Goal: Transaction & Acquisition: Purchase product/service

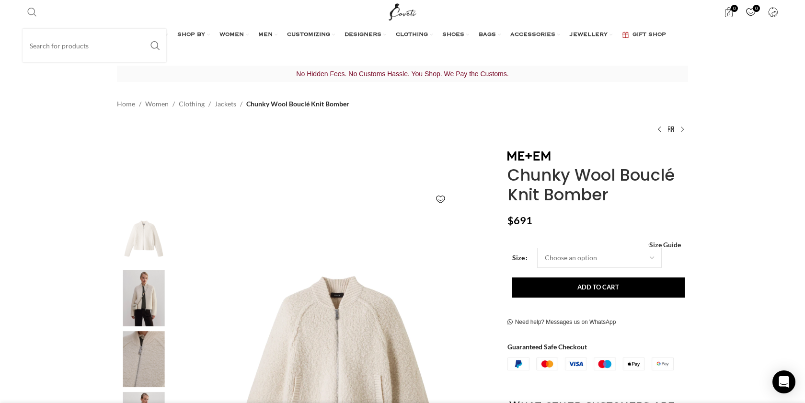
scroll to position [0, 101]
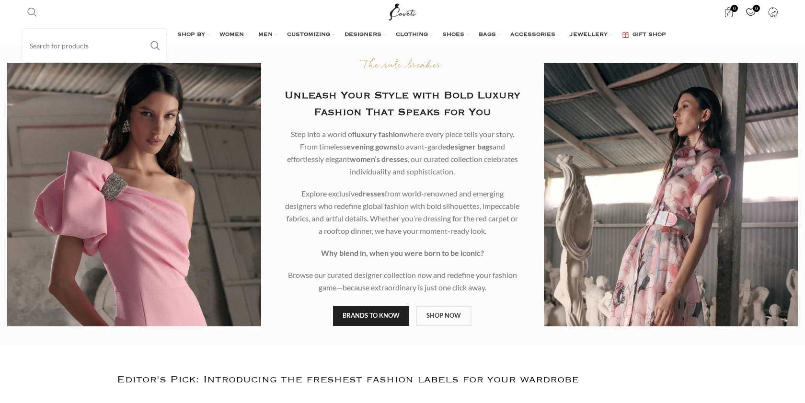
click at [37, 15] on link "Search" at bounding box center [32, 11] width 19 height 19
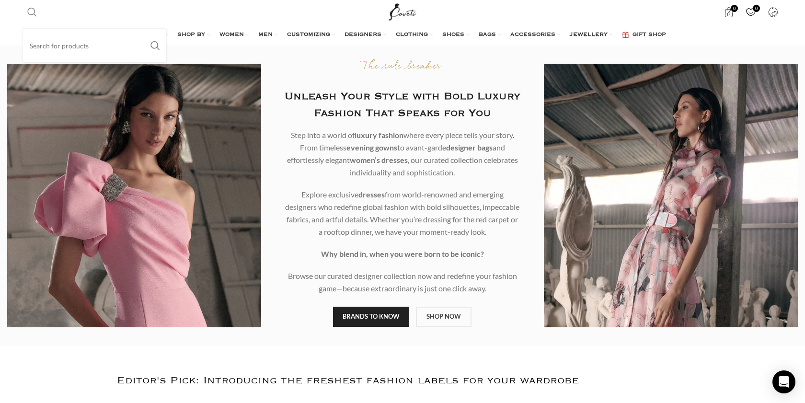
click at [31, 14] on span "Search" at bounding box center [32, 12] width 10 height 10
click at [43, 46] on input "Search" at bounding box center [95, 46] width 144 height 34
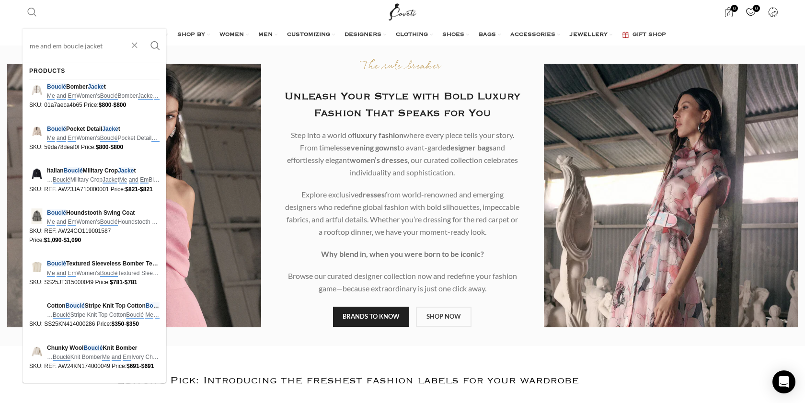
type input "me and em boucle jacket"
click at [144, 29] on button "Search" at bounding box center [155, 46] width 22 height 34
click at [39, 89] on img at bounding box center [36, 89] width 15 height 15
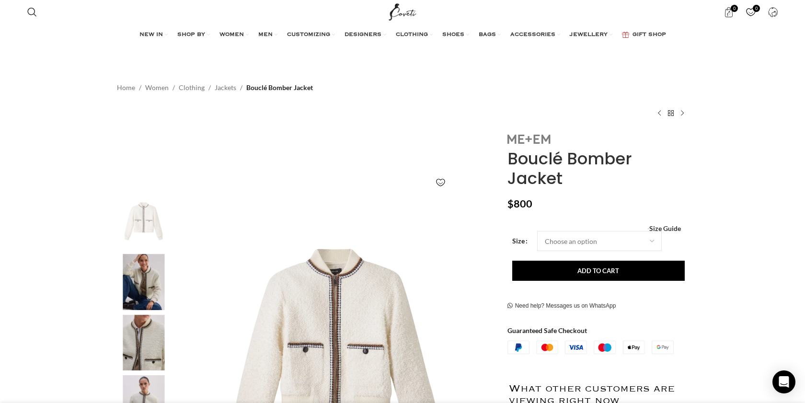
click at [519, 137] on img at bounding box center [529, 139] width 43 height 9
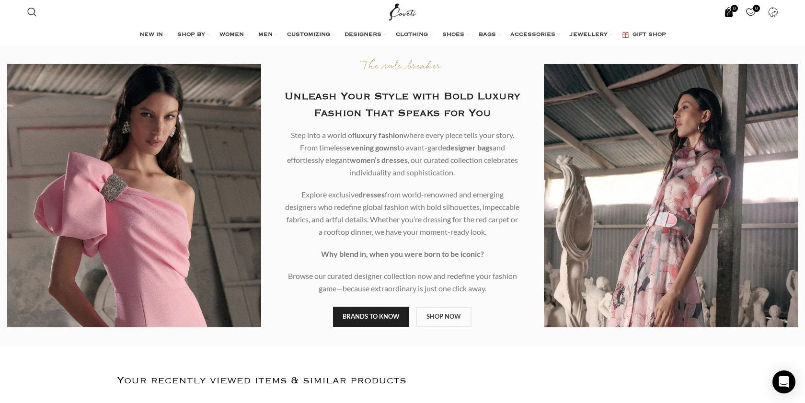
click at [732, 13] on span "0 items" at bounding box center [729, 12] width 10 height 10
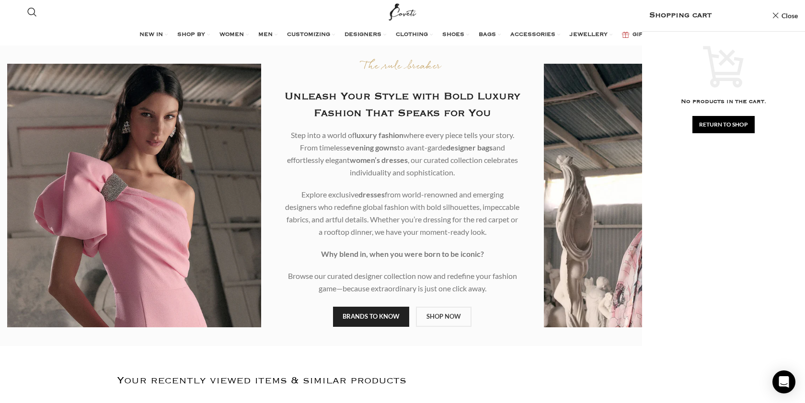
click at [768, 11] on div "Shopping cart Close" at bounding box center [723, 16] width 163 height 32
click at [769, 14] on div "Shopping cart Close" at bounding box center [723, 16] width 163 height 32
click at [771, 14] on div "Shopping cart Close" at bounding box center [723, 16] width 163 height 32
click at [773, 14] on link "Close" at bounding box center [785, 16] width 26 height 12
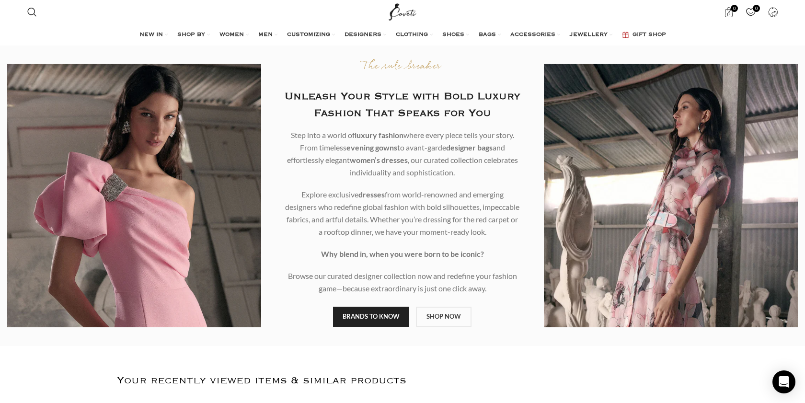
click at [754, 15] on span "0" at bounding box center [751, 12] width 10 height 10
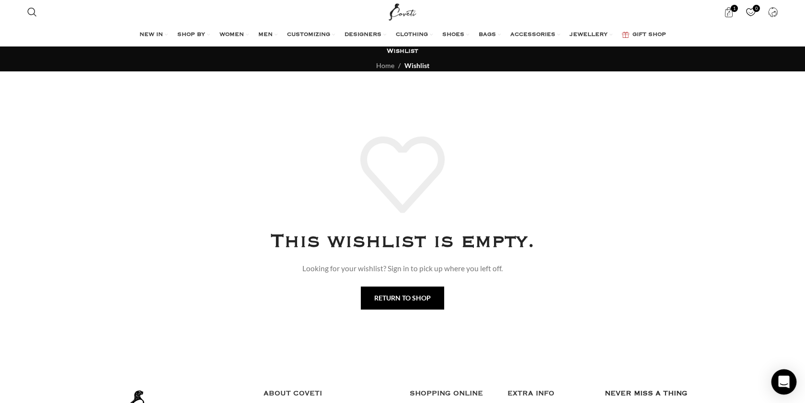
click at [779, 385] on icon "Open Intercom Messenger" at bounding box center [784, 382] width 12 height 12
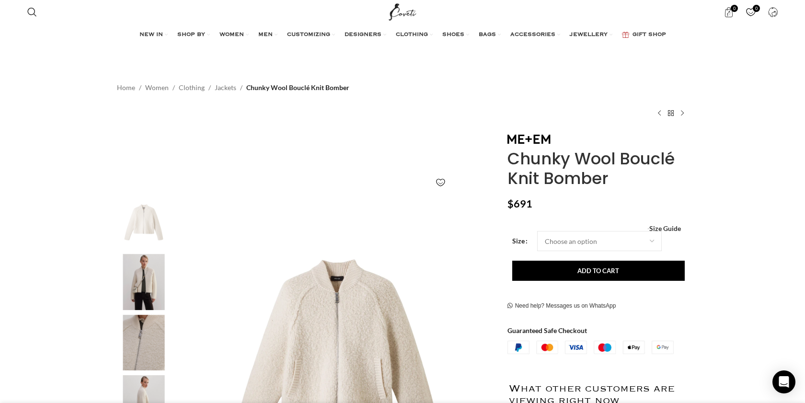
drag, startPoint x: 623, startPoint y: 181, endPoint x: 498, endPoint y: 140, distance: 131.4
click at [498, 140] on div "Add to wishlist Click to enlarge Chunky Wool Bouclé Knit Bomber $ 691 Women's c…" at bounding box center [403, 399] width 586 height 532
click at [500, 140] on div "Chunky Wool Bouclé Knit Bomber $ 691 Women's clothing size guide Women Clothing…" at bounding box center [597, 399] width 195 height 532
drag, startPoint x: 504, startPoint y: 139, endPoint x: 608, endPoint y: 179, distance: 111.3
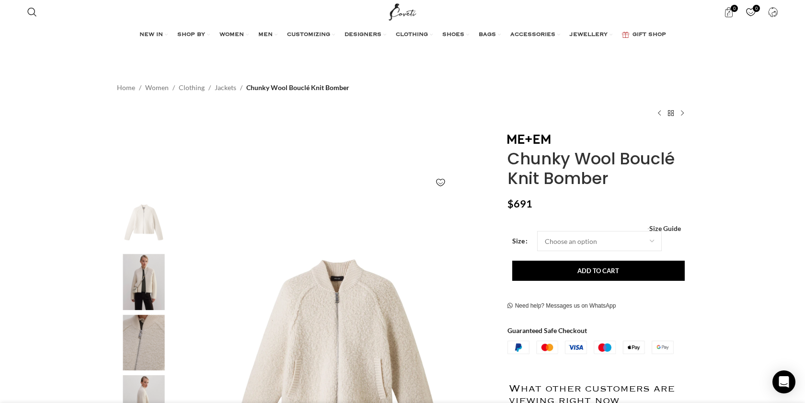
click at [608, 179] on div "Chunky Wool Bouclé Knit Bomber $ 691 Women's clothing size guide Women Clothing…" at bounding box center [597, 399] width 195 height 532
copy div "Chunky Wool Bouclé Knit Bomber"
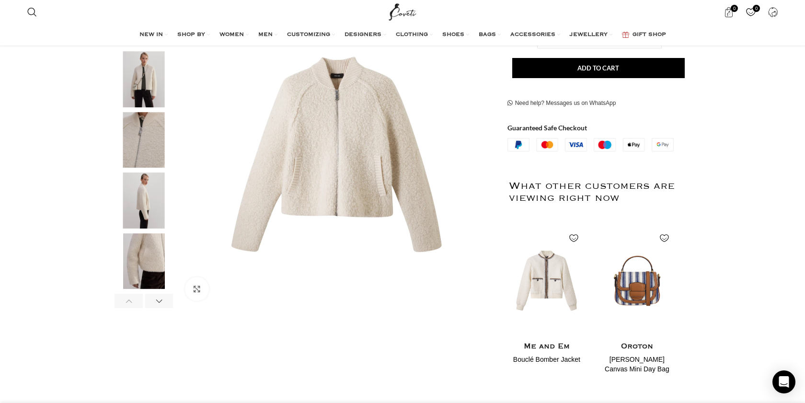
scroll to position [0, 404]
click at [126, 72] on img "2 / 6" at bounding box center [144, 79] width 58 height 56
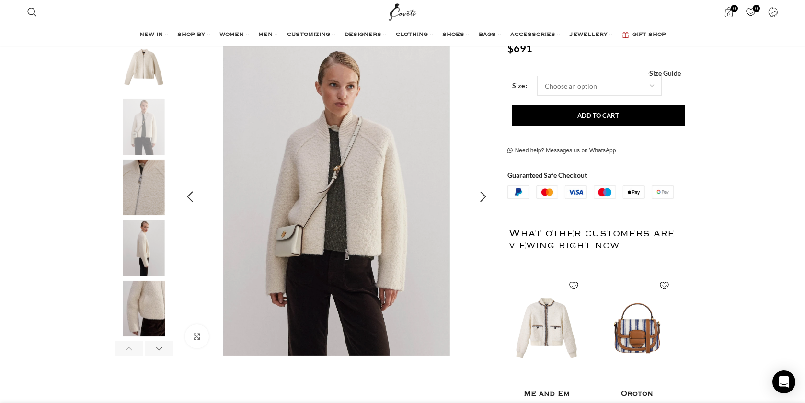
scroll to position [57, 0]
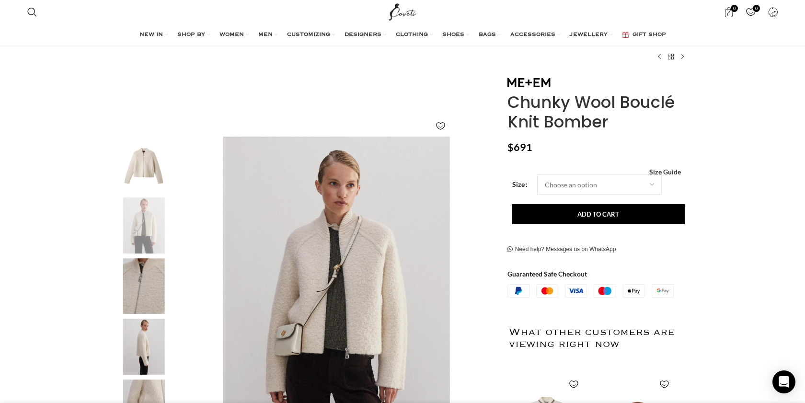
click at [153, 173] on img "1 / 6" at bounding box center [144, 165] width 58 height 56
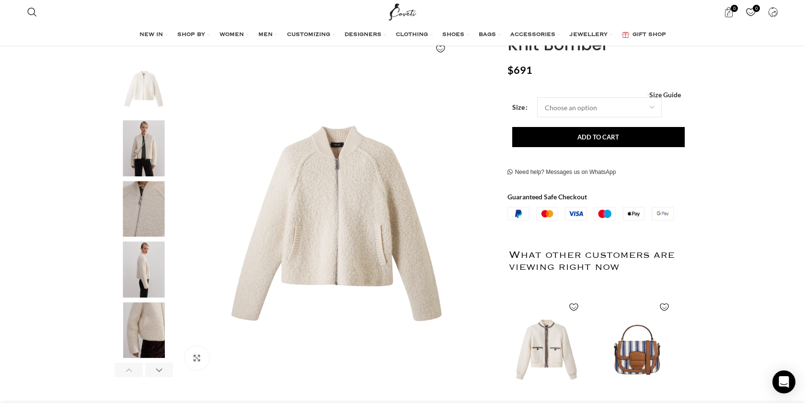
scroll to position [143, 0]
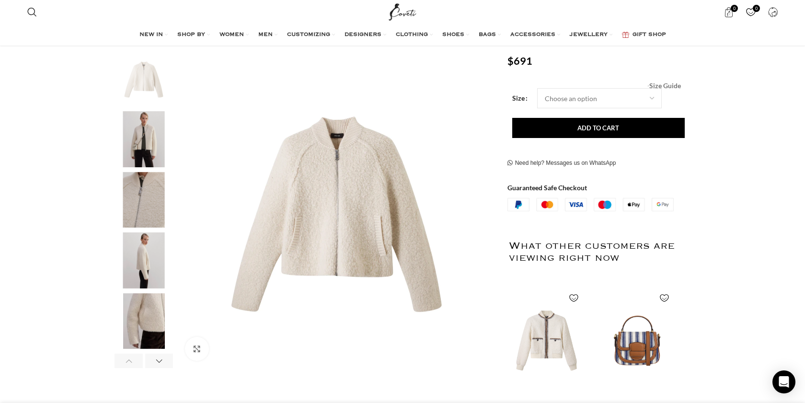
click at [680, 86] on span "Size Guide" at bounding box center [665, 86] width 32 height 0
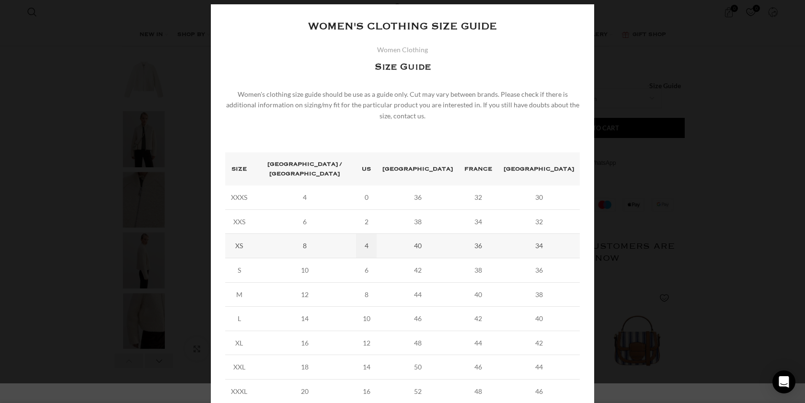
scroll to position [0, 504]
click at [715, 214] on div "× Women's clothing size guide Women Clothing Size Guide Women's clothing size g…" at bounding box center [402, 211] width 797 height 462
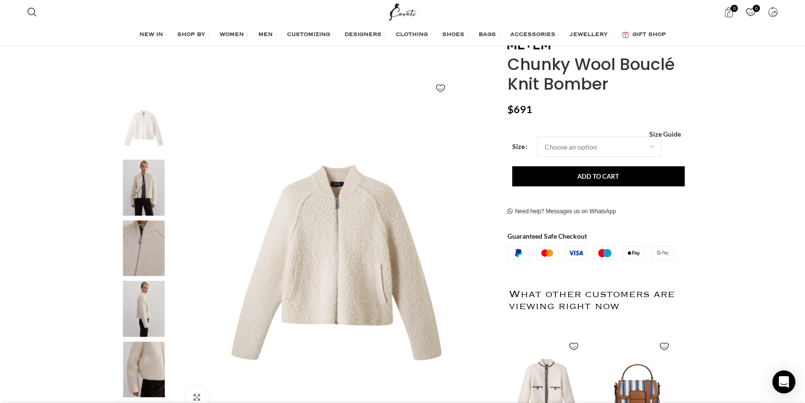
scroll to position [0, 605]
click at [131, 214] on img "2 / 6" at bounding box center [144, 188] width 58 height 56
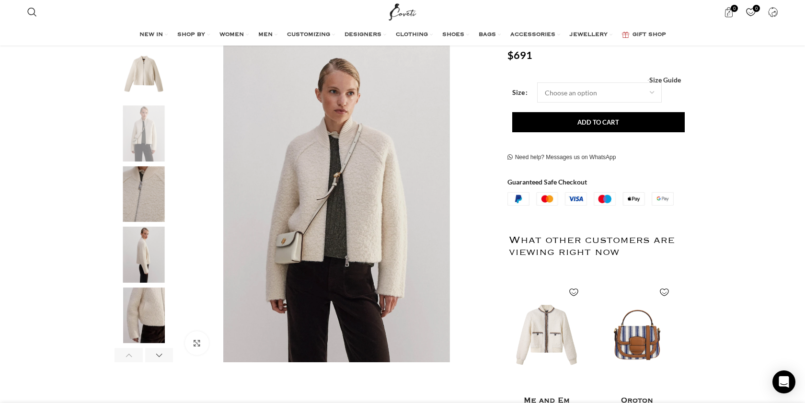
scroll to position [146, 0]
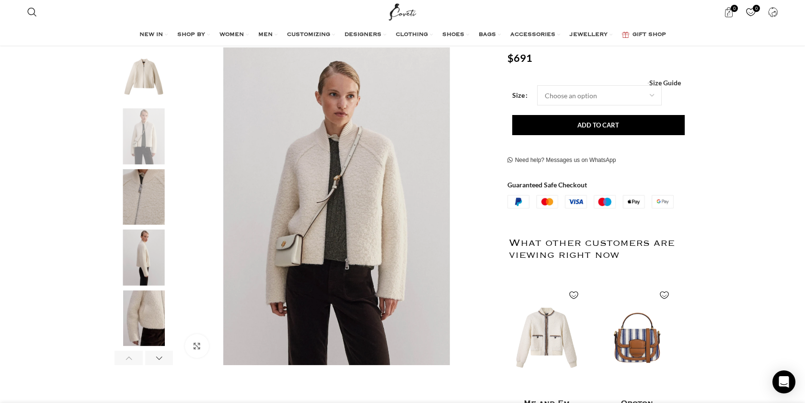
click at [133, 238] on img "4 / 6" at bounding box center [144, 258] width 58 height 56
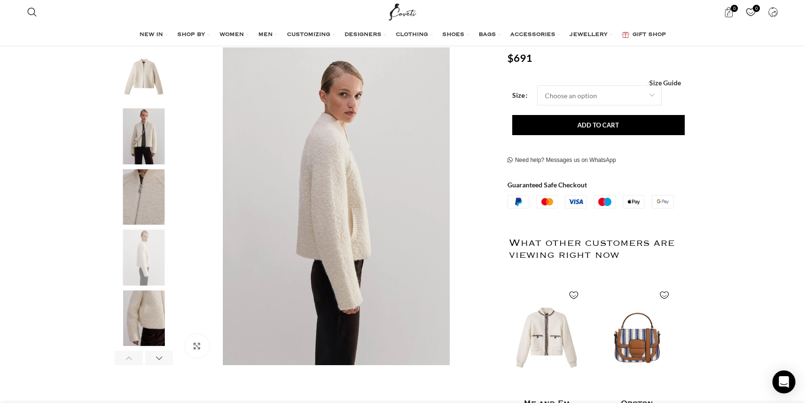
scroll to position [0, 706]
click at [580, 93] on select "Choose an option 4 UK 6 UK 8 UK 10 UK 12 UK 14 UK" at bounding box center [599, 95] width 125 height 20
click at [537, 85] on select "Choose an option 4 UK 6 UK 8 UK 10 UK 12 UK 14 UK" at bounding box center [599, 95] width 125 height 20
select select "8-uk"
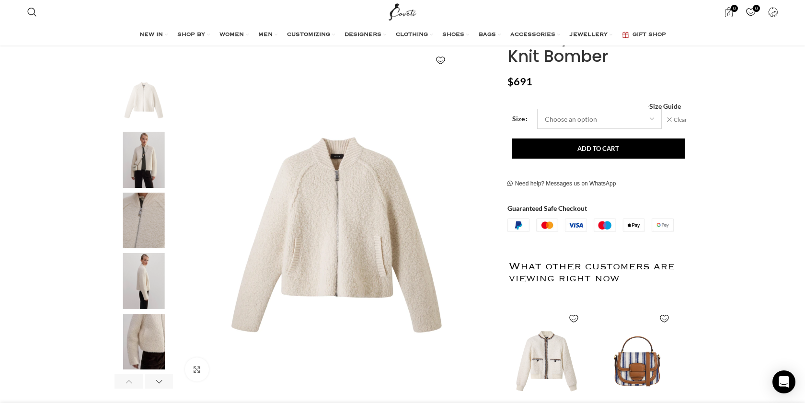
scroll to position [121, 0]
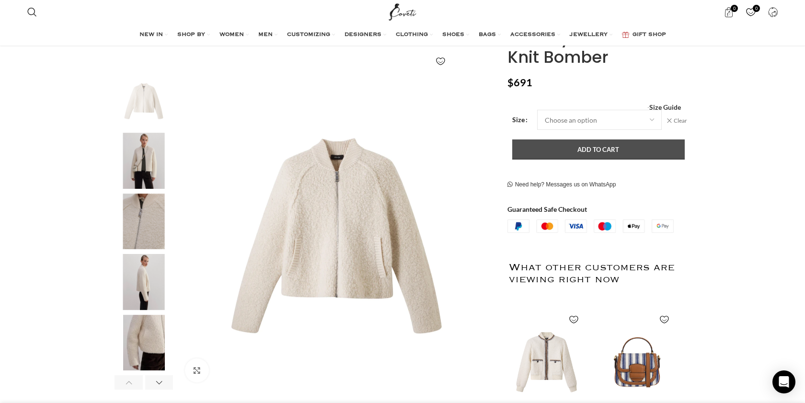
click at [535, 144] on button "Add to cart" at bounding box center [598, 149] width 173 height 20
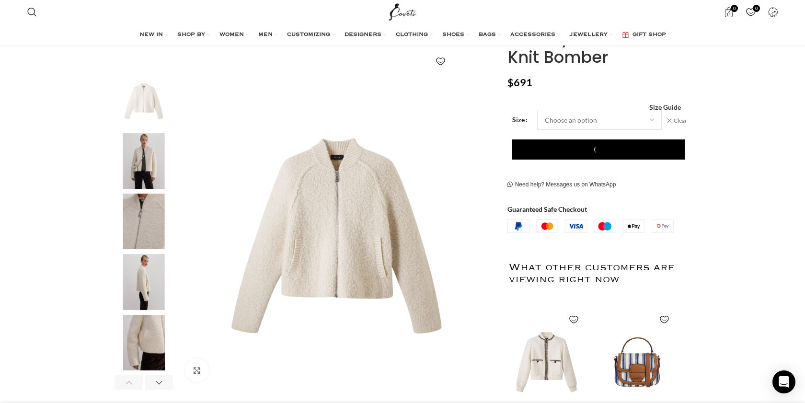
scroll to position [0, 807]
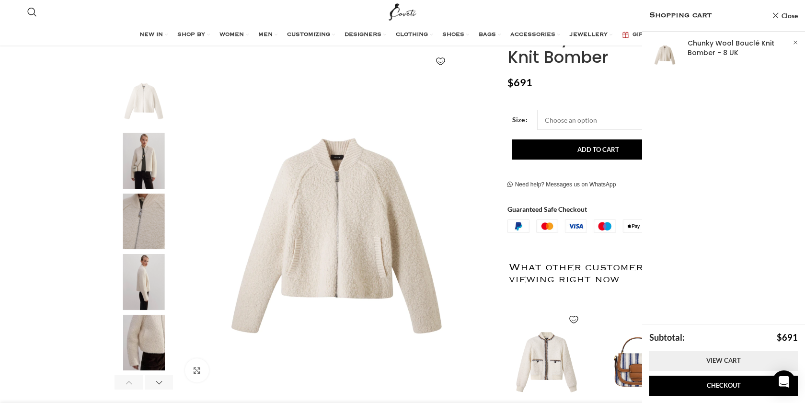
click at [671, 359] on link "View cart" at bounding box center [723, 361] width 149 height 20
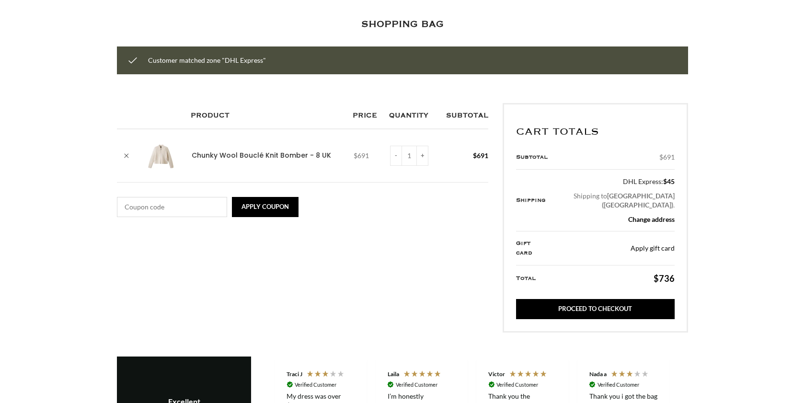
click at [165, 210] on input "Coupon:" at bounding box center [172, 207] width 110 height 20
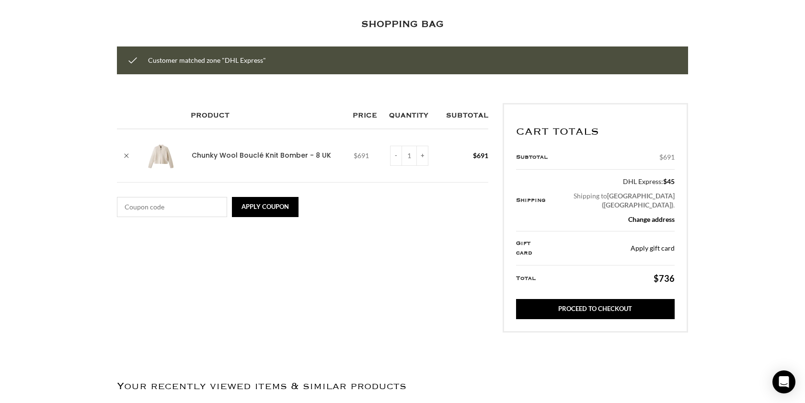
scroll to position [0, 101]
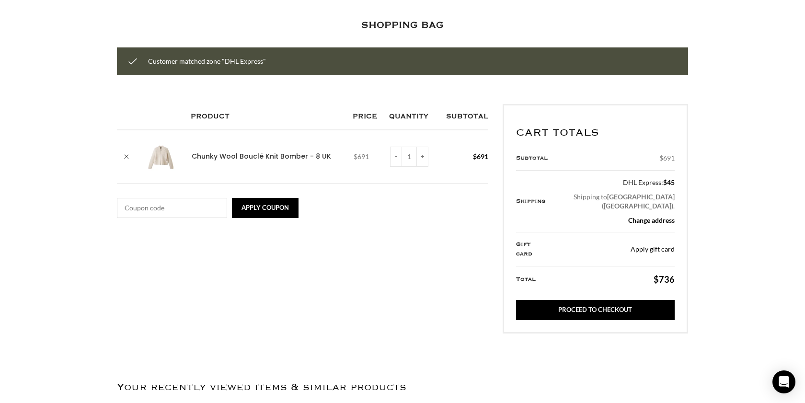
paste input "N10FF"
type input "N10FF"
click at [283, 206] on button "Apply coupon" at bounding box center [265, 208] width 67 height 20
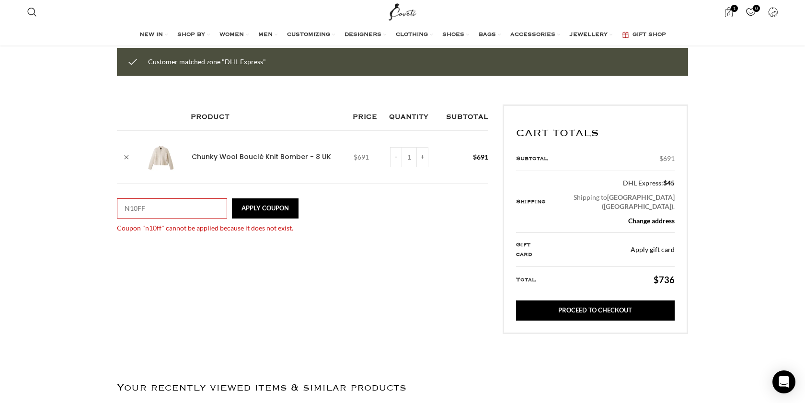
scroll to position [0, 302]
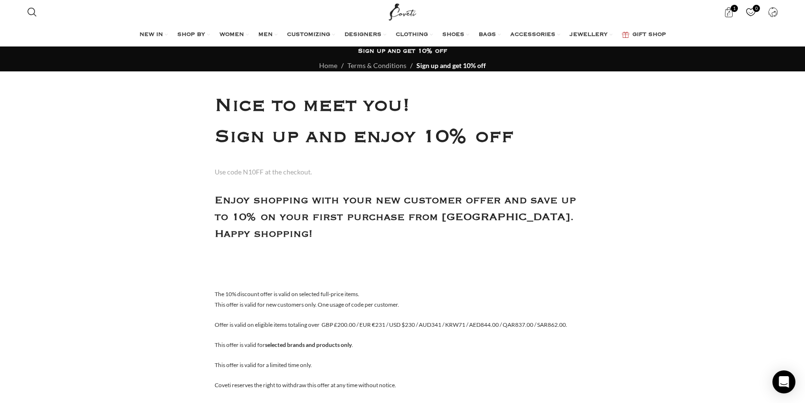
click at [427, 54] on h1 "Sign up and get 10% off" at bounding box center [402, 51] width 89 height 9
click at [426, 44] on div "NEW IN WHAT'S NEW New this week New in clothing New in Bags New in shoes TRENDI…" at bounding box center [403, 35] width 760 height 22
click at [369, 230] on div "Nice to meet you! Sign up and enjoy 10% off Use code N10FF at the checkout. Enj…" at bounding box center [403, 174] width 391 height 166
click at [254, 173] on div "Use code N10FF at the checkout." at bounding box center [263, 172] width 97 height 11
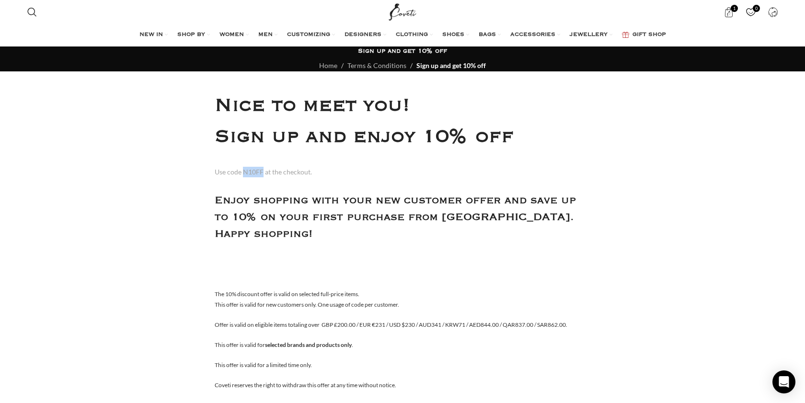
copy div "N10FF"
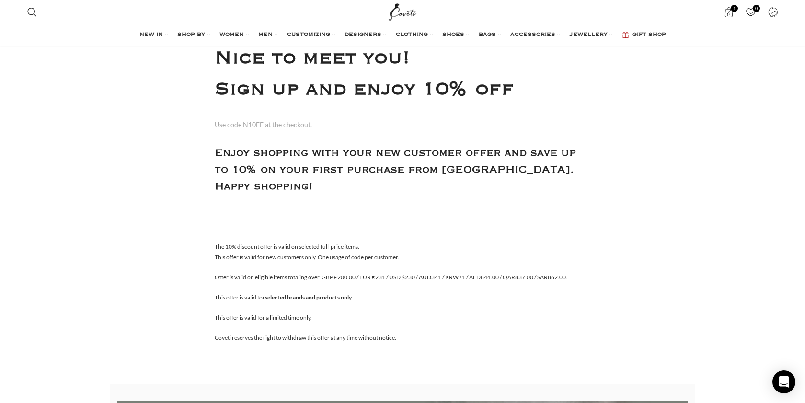
scroll to position [14, 0]
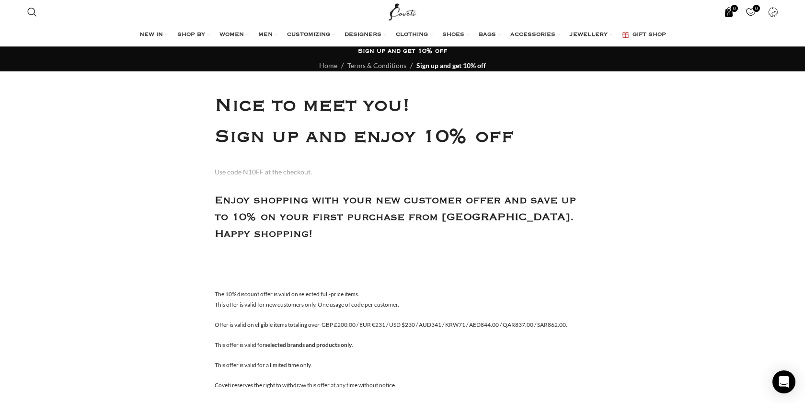
click at [727, 8] on span "0 items" at bounding box center [729, 12] width 10 height 10
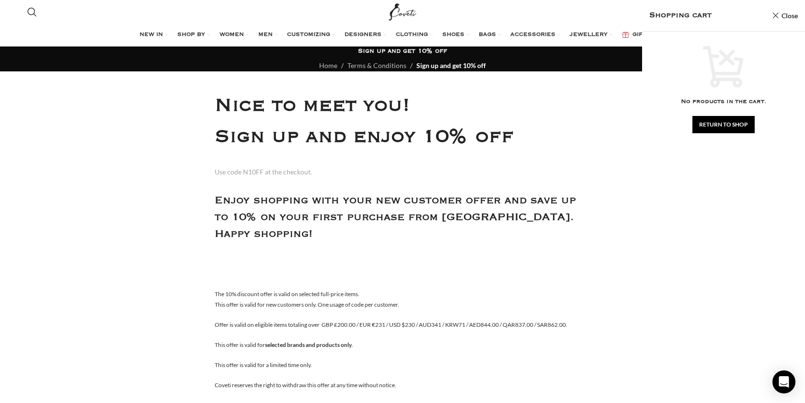
click at [541, 139] on div "Nice to meet you! Sign up and enjoy 10% off" at bounding box center [403, 122] width 376 height 62
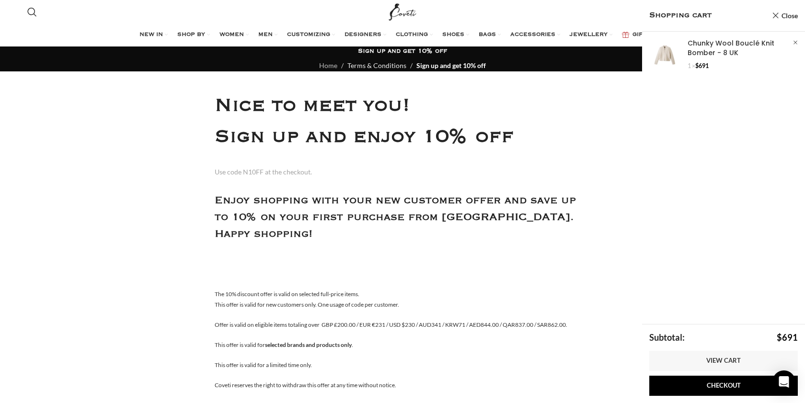
click at [399, 67] on link "Terms & Conditions" at bounding box center [376, 65] width 59 height 8
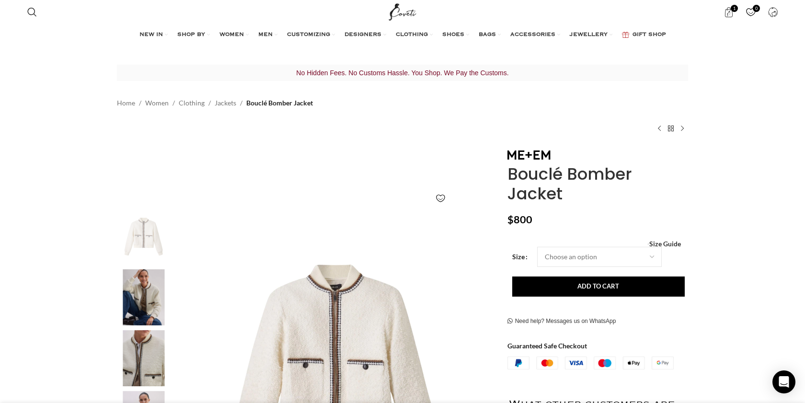
scroll to position [0, 202]
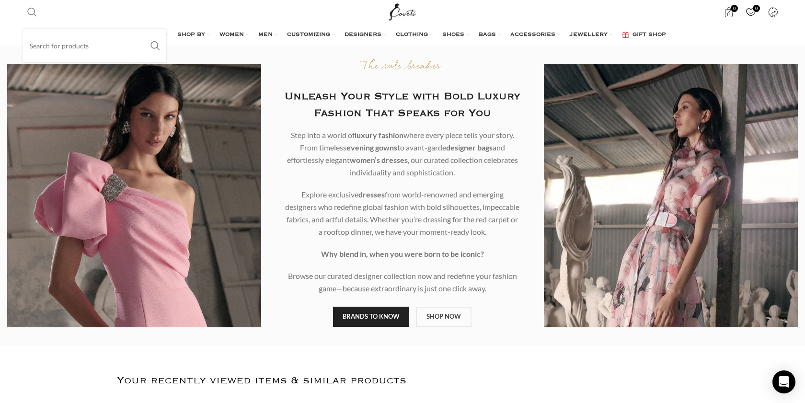
click at [34, 10] on span "Search" at bounding box center [32, 12] width 10 height 10
click at [43, 58] on div at bounding box center [134, 196] width 268 height 300
click at [38, 49] on input "Search" at bounding box center [95, 46] width 144 height 34
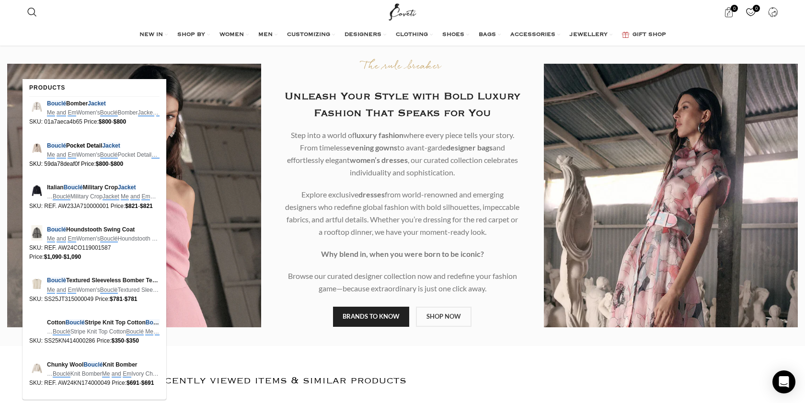
scroll to position [124, 0]
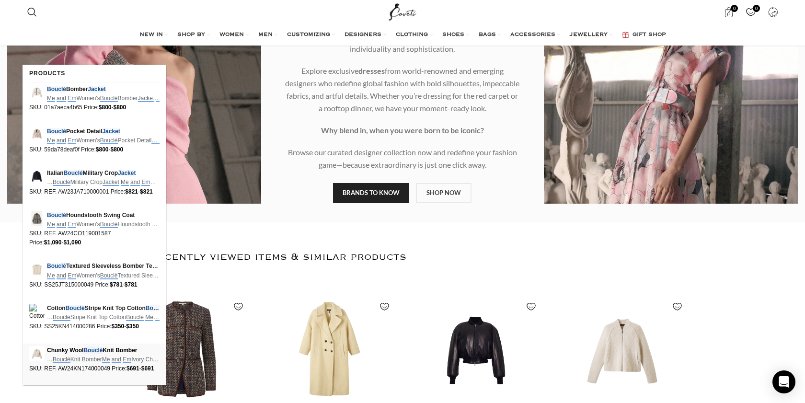
click at [94, 351] on em "Bouclé" at bounding box center [92, 350] width 19 height 7
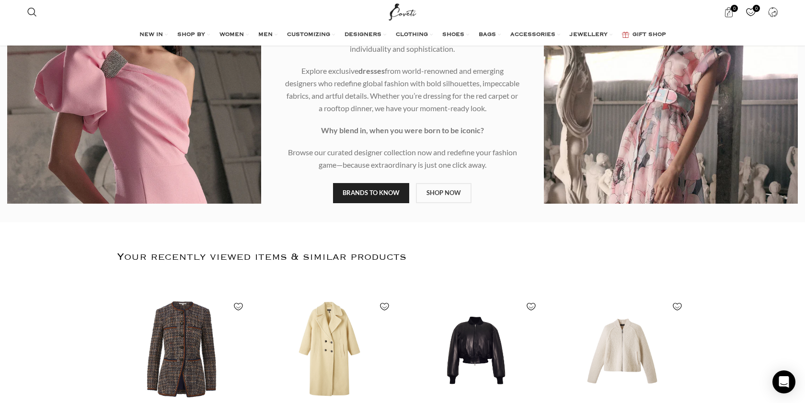
type input "me and em boucle jacket"
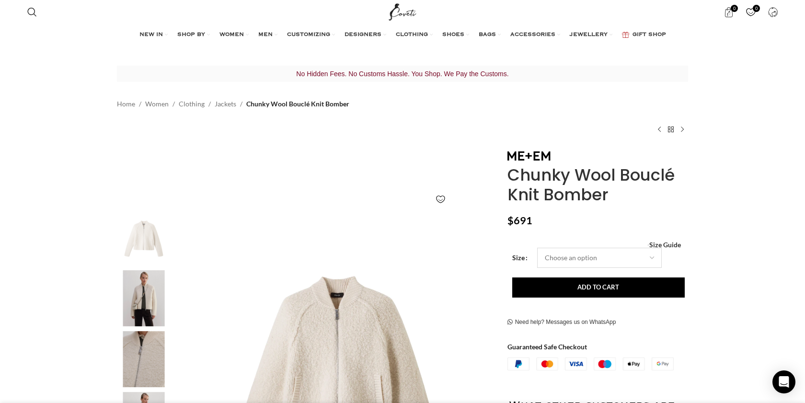
click at [645, 255] on select "Choose an option 4 UK 6 UK 8 [GEOGRAPHIC_DATA] 10 [GEOGRAPHIC_DATA] 12 [GEOGRAP…" at bounding box center [599, 258] width 125 height 20
click at [537, 248] on select "Choose an option 4 UK 6 UK 8 [GEOGRAPHIC_DATA] 10 [GEOGRAPHIC_DATA] 12 [GEOGRAP…" at bounding box center [599, 258] width 125 height 20
select select "8-[GEOGRAPHIC_DATA]"
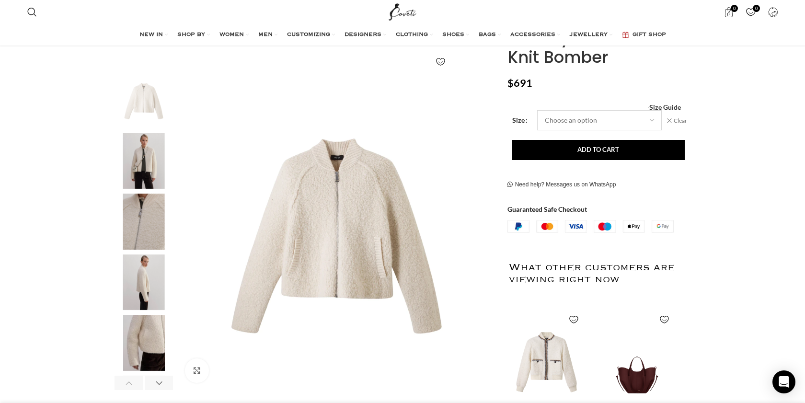
scroll to position [138, 0]
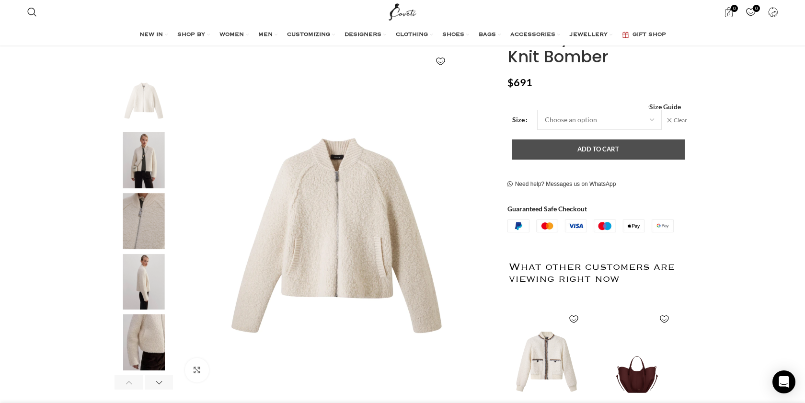
click at [618, 149] on button "Add to cart" at bounding box center [598, 149] width 173 height 20
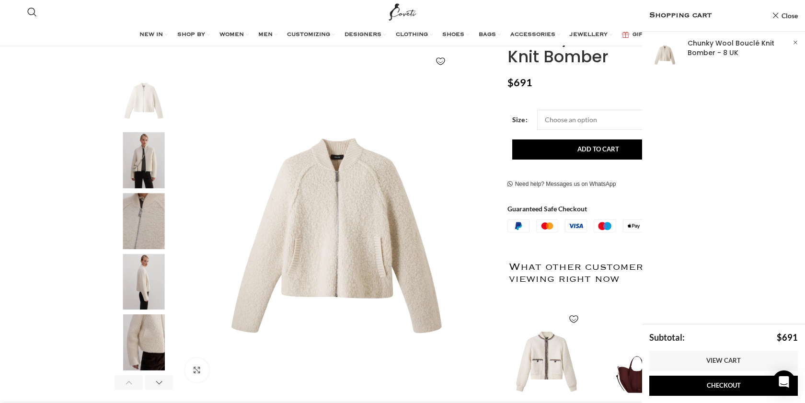
click at [587, 83] on p "$ 691" at bounding box center [598, 82] width 181 height 12
click at [794, 39] on link "×" at bounding box center [796, 43] width 10 height 10
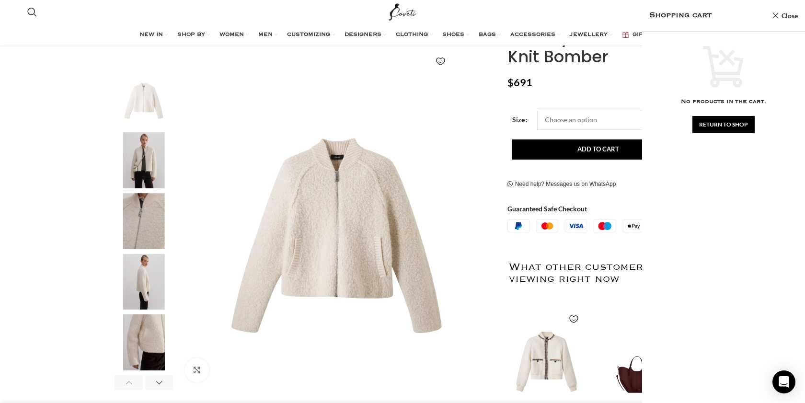
click at [794, 44] on div "No products in the cart. Return To Shop" at bounding box center [723, 89] width 163 height 97
click at [593, 98] on div "Chunky Wool Bouclé Knit Bomber $ 691 Women's clothing size guide Women Clothing…" at bounding box center [598, 283] width 181 height 542
click at [789, 12] on link "Close" at bounding box center [785, 16] width 26 height 12
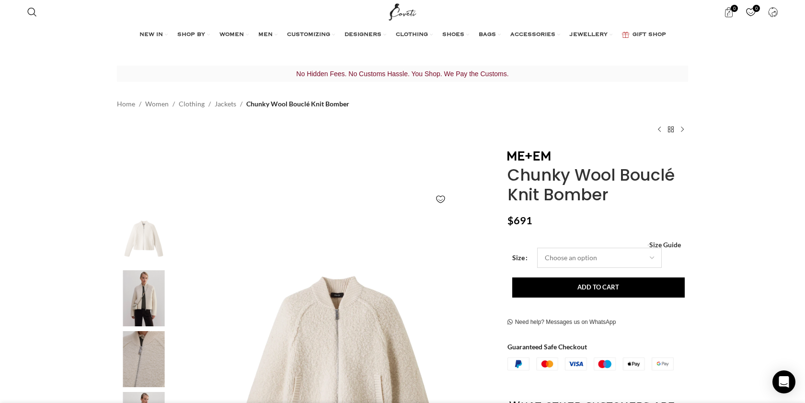
click at [645, 267] on select "Choose an option 4 UK 6 UK 8 [GEOGRAPHIC_DATA] 10 [GEOGRAPHIC_DATA] 12 [GEOGRAP…" at bounding box center [599, 258] width 125 height 20
click at [537, 248] on select "Choose an option 4 UK 6 UK 8 [GEOGRAPHIC_DATA] 10 [GEOGRAPHIC_DATA] 12 [GEOGRAP…" at bounding box center [599, 258] width 125 height 20
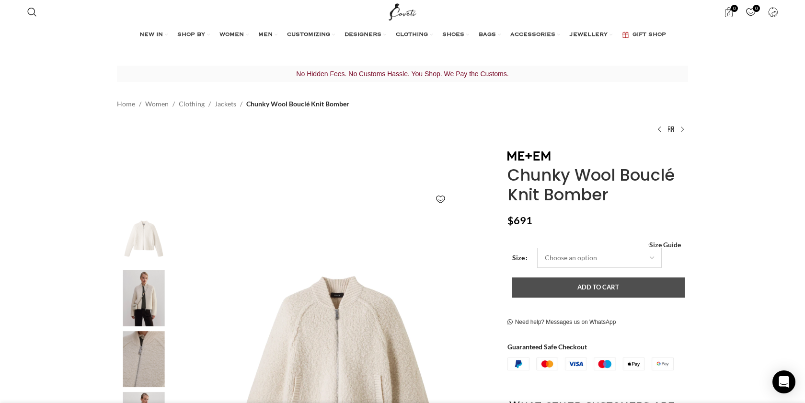
select select "8-[GEOGRAPHIC_DATA]"
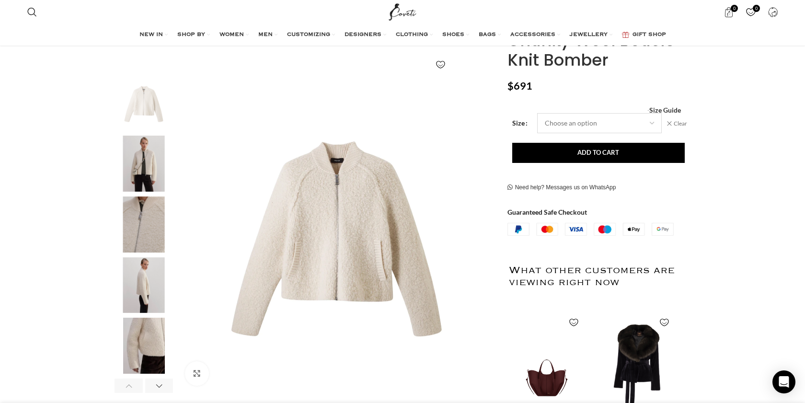
scroll to position [138, 0]
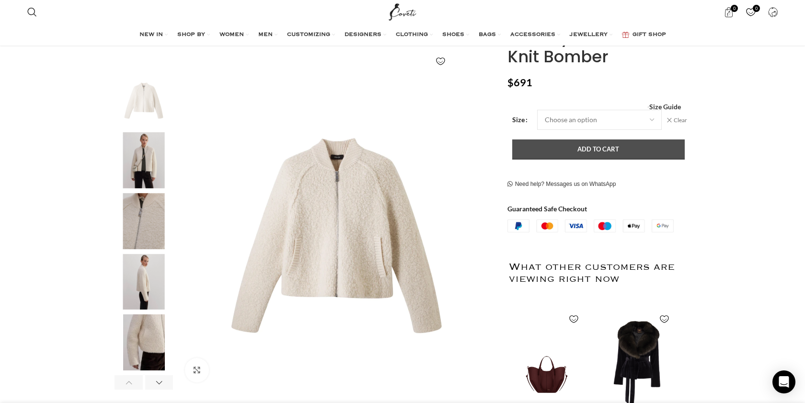
click at [637, 145] on button "Add to cart" at bounding box center [598, 149] width 173 height 20
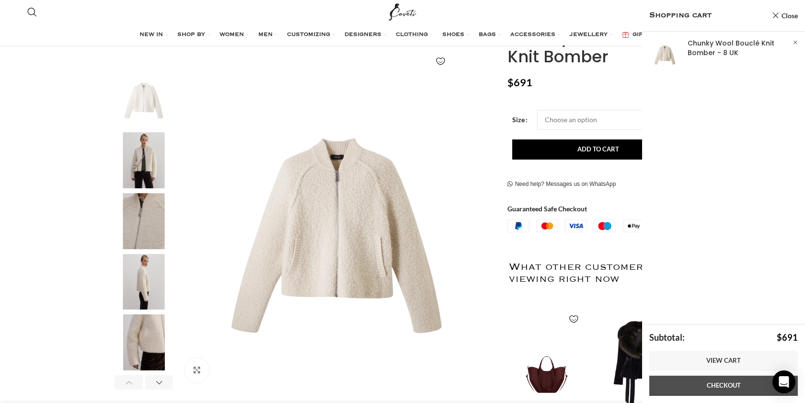
click at [751, 386] on link "Checkout" at bounding box center [723, 386] width 149 height 20
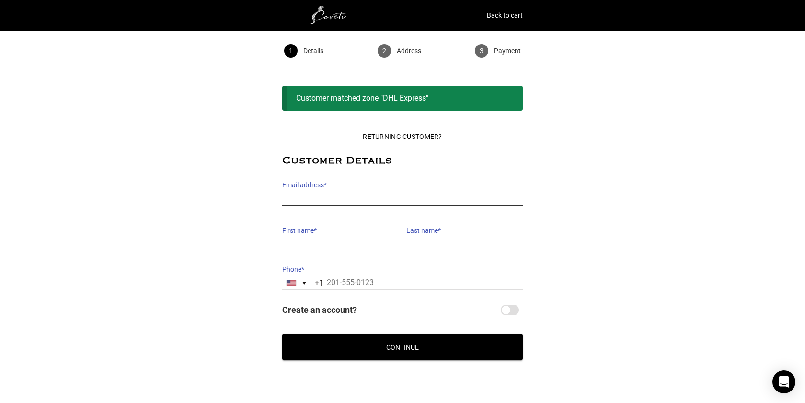
click at [380, 192] on input "Email address *" at bounding box center [402, 199] width 241 height 14
type input "[EMAIL_ADDRESS][DOMAIN_NAME]"
type input "[PERSON_NAME]"
type input "Kalashnik"
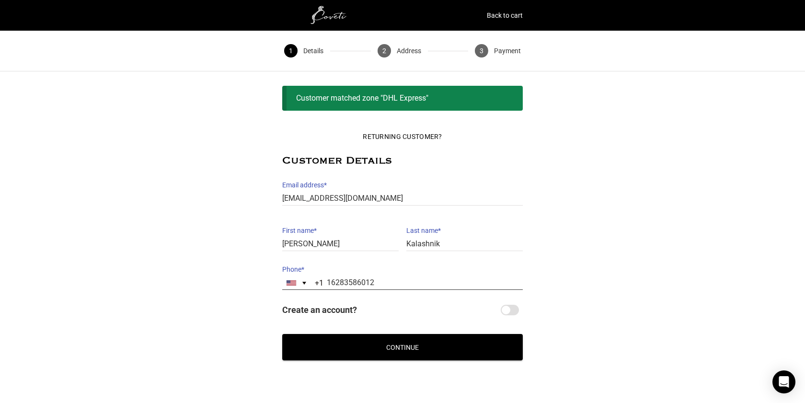
click at [333, 280] on input "16283586012" at bounding box center [402, 283] width 241 height 14
click at [282, 334] on button "Continue" at bounding box center [402, 347] width 241 height 26
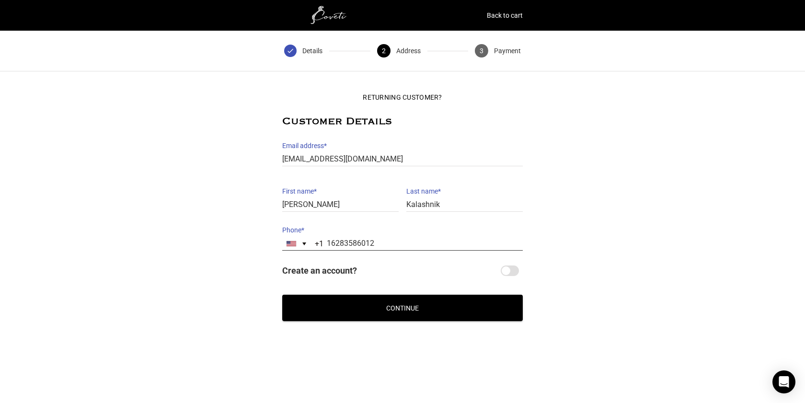
click at [329, 239] on input "16283586012" at bounding box center [402, 244] width 241 height 14
type input "[PHONE_NUMBER]"
click at [401, 312] on button "Continue" at bounding box center [402, 308] width 241 height 26
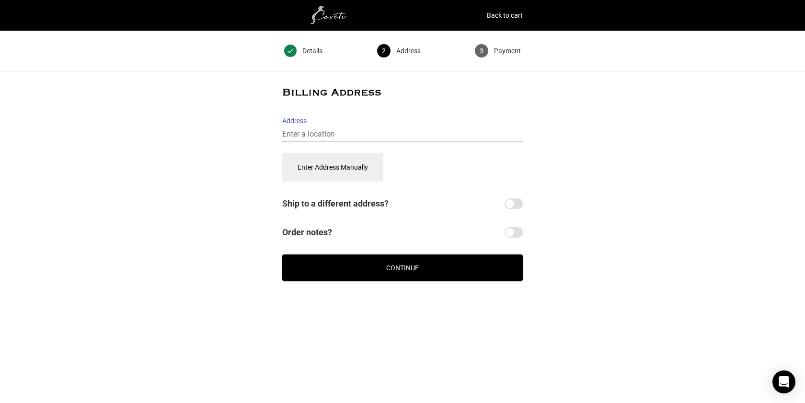
click at [340, 134] on input "Address" at bounding box center [402, 134] width 241 height 14
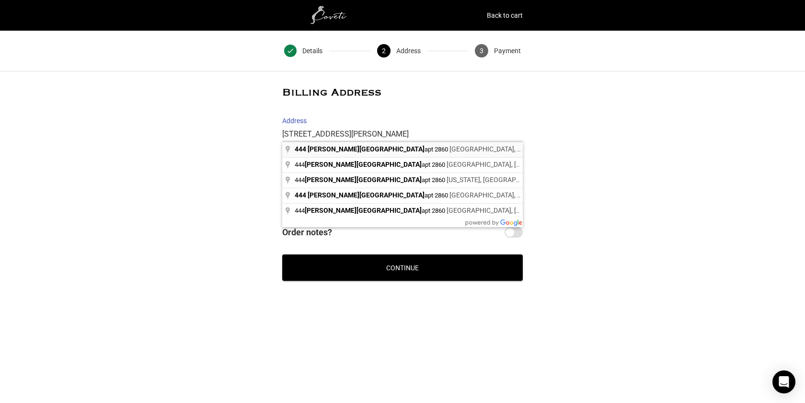
type input "[STREET_ADDRESS][PERSON_NAME]"
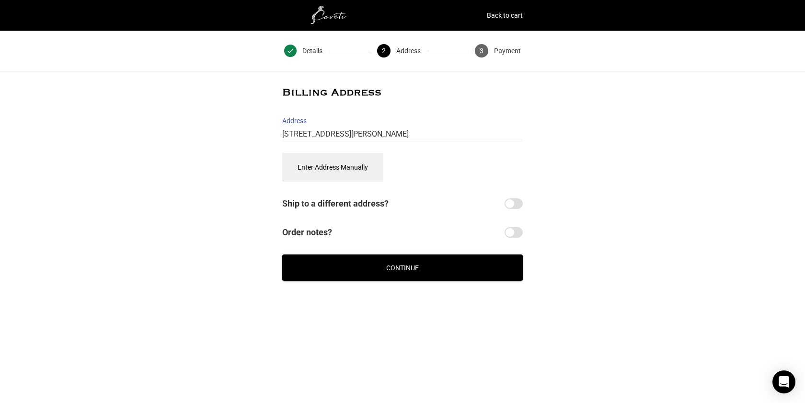
select select "US"
type input "[STREET_ADDRESS][PERSON_NAME]"
type input "[GEOGRAPHIC_DATA]"
type input "07302"
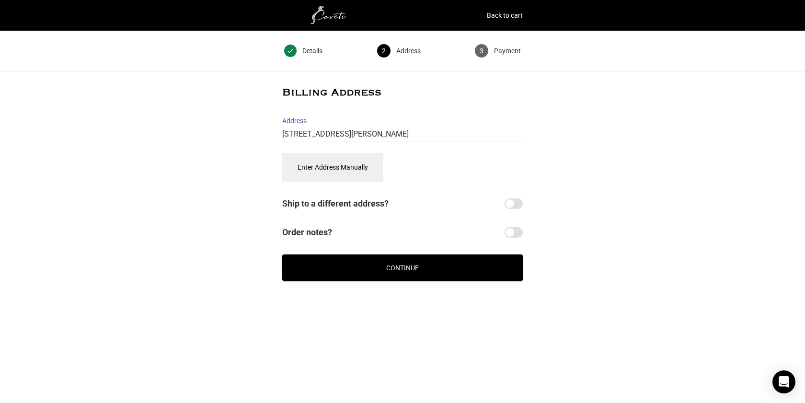
select select "NJ"
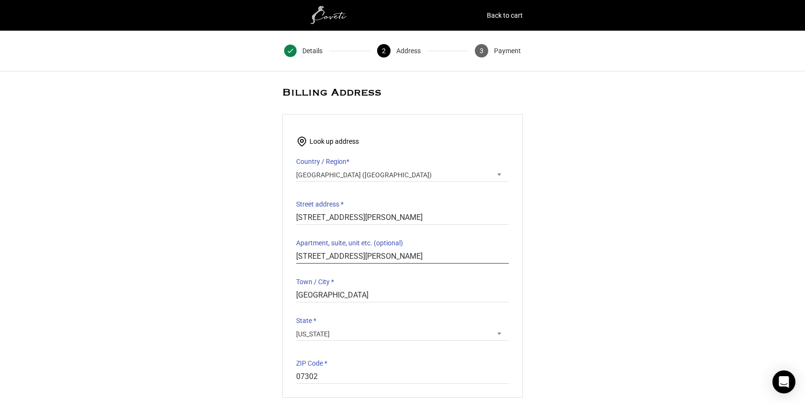
click at [386, 255] on input "[STREET_ADDRESS][PERSON_NAME]" at bounding box center [402, 257] width 213 height 14
type input "2860"
drag, startPoint x: 380, startPoint y: 218, endPoint x: 348, endPoint y: 218, distance: 32.1
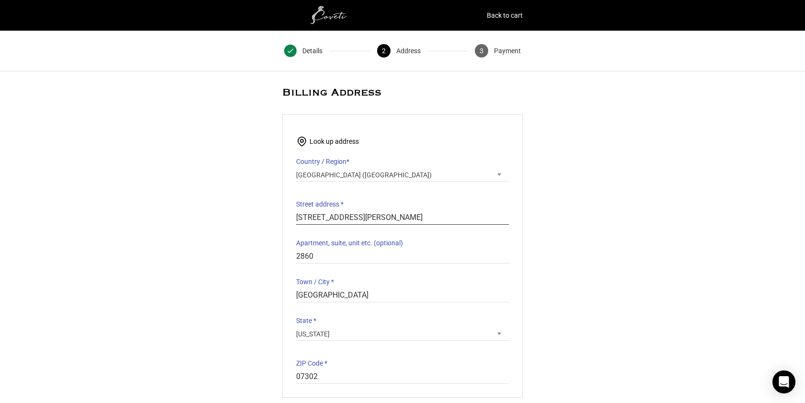
click at [348, 218] on input "[STREET_ADDRESS][PERSON_NAME]" at bounding box center [402, 218] width 213 height 14
type input "[STREET_ADDRESS][PERSON_NAME]"
click at [297, 255] on input "2860" at bounding box center [402, 257] width 213 height 14
type input "Apt 2860"
click at [178, 252] on div "Returning Customer? Customer Details Email address * [EMAIL_ADDRESS][DOMAIN_NAM…" at bounding box center [402, 292] width 805 height 410
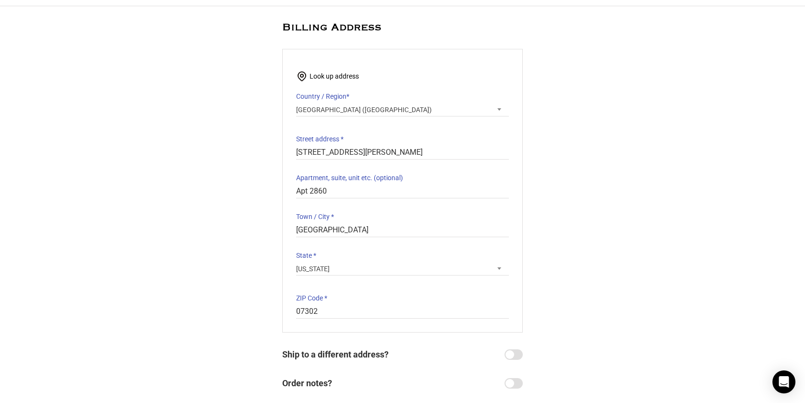
scroll to position [133, 0]
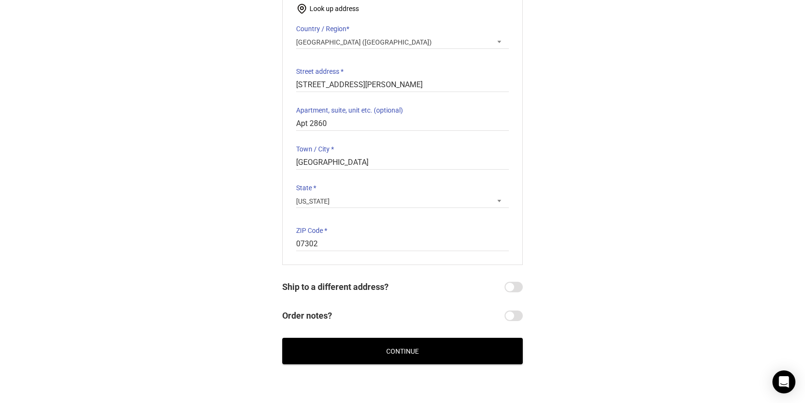
click at [384, 350] on button "Continue" at bounding box center [402, 351] width 241 height 26
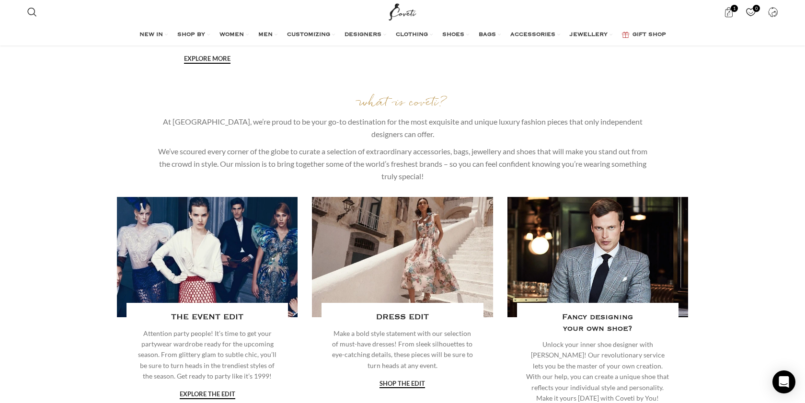
scroll to position [1445, 0]
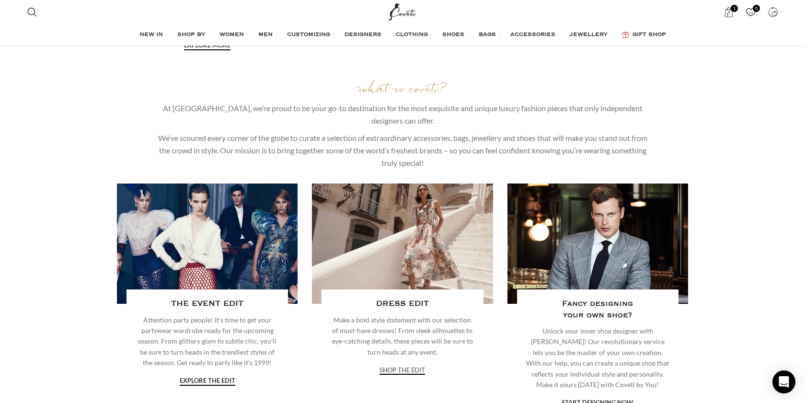
click at [402, 367] on link "shop the edit" at bounding box center [403, 371] width 46 height 9
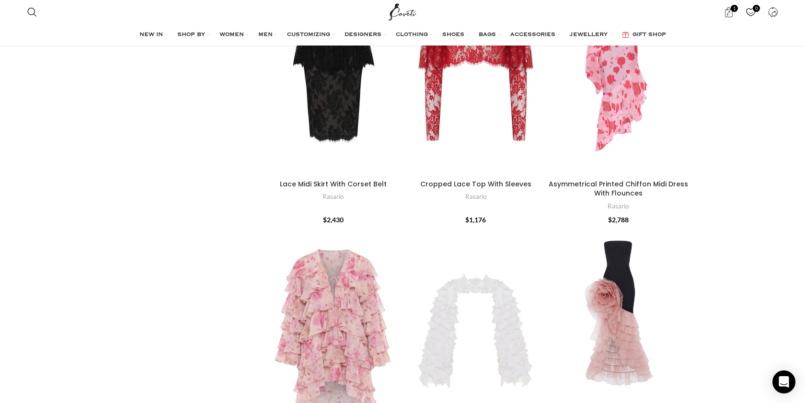
scroll to position [3304, 0]
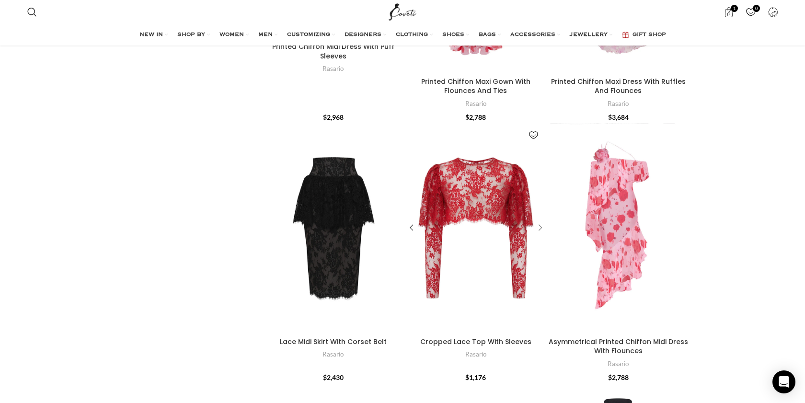
click at [540, 221] on div "Cropped Lace Top With Sleeves" at bounding box center [538, 228] width 14 height 14
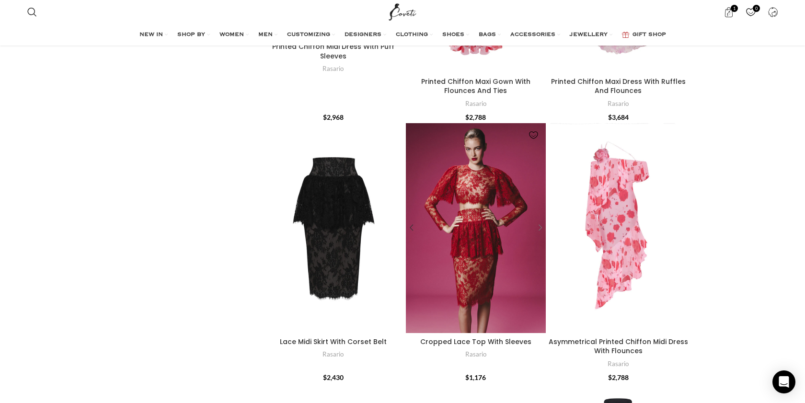
click at [541, 221] on div "Cropped Lace Top With Sleeves" at bounding box center [538, 228] width 14 height 14
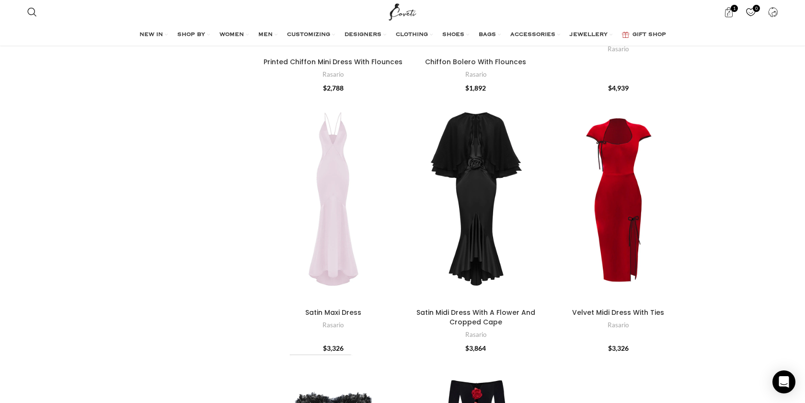
scroll to position [4095, 0]
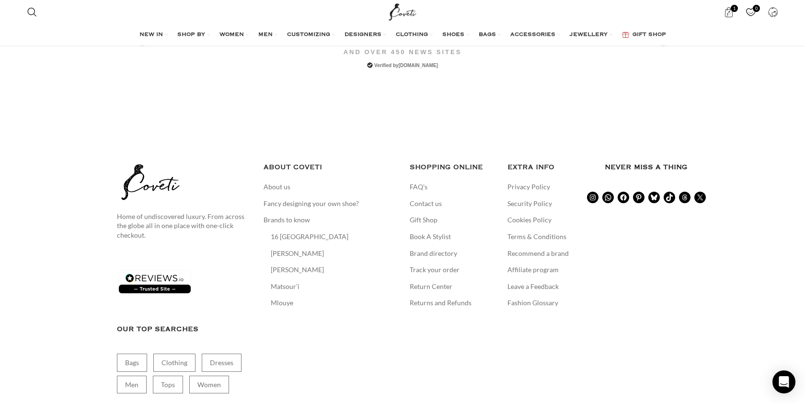
scroll to position [2176, 0]
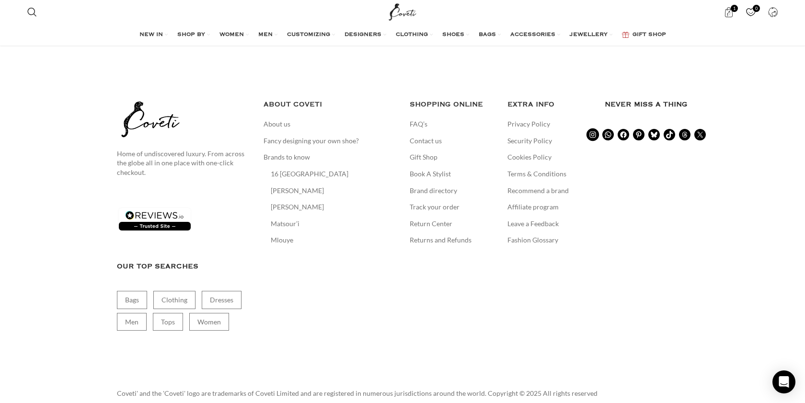
click at [594, 130] on icon at bounding box center [593, 134] width 9 height 9
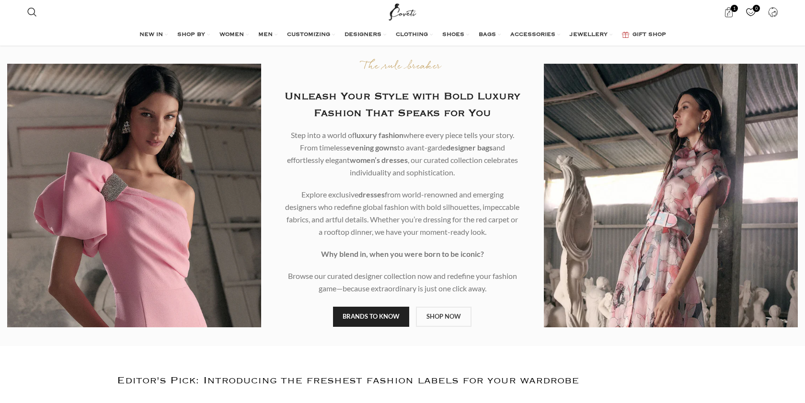
scroll to position [2117, 0]
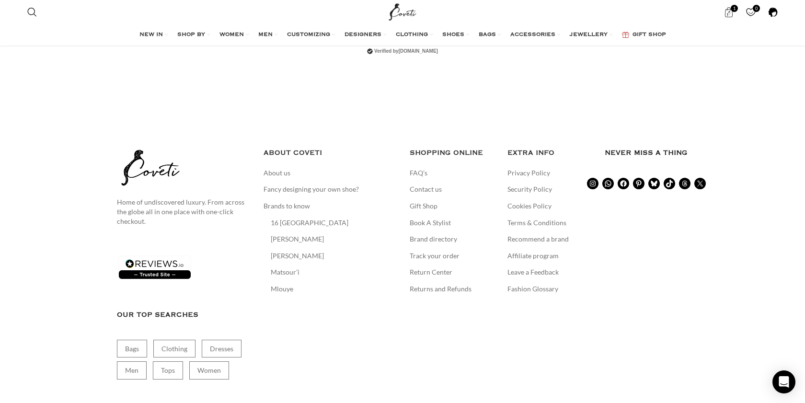
click at [776, 14] on span at bounding box center [773, 12] width 10 height 10
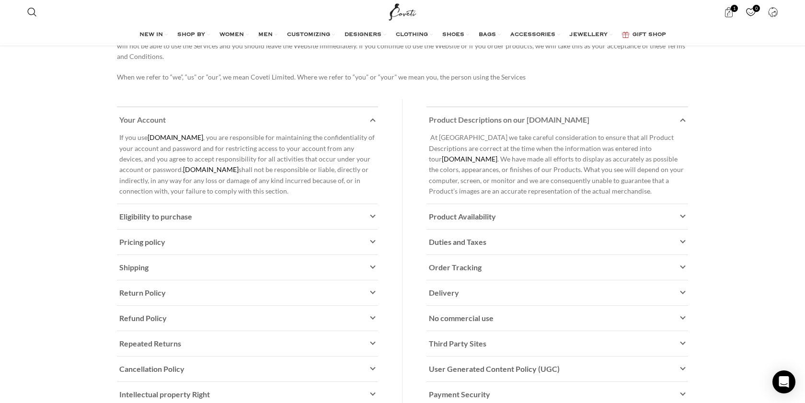
scroll to position [217, 0]
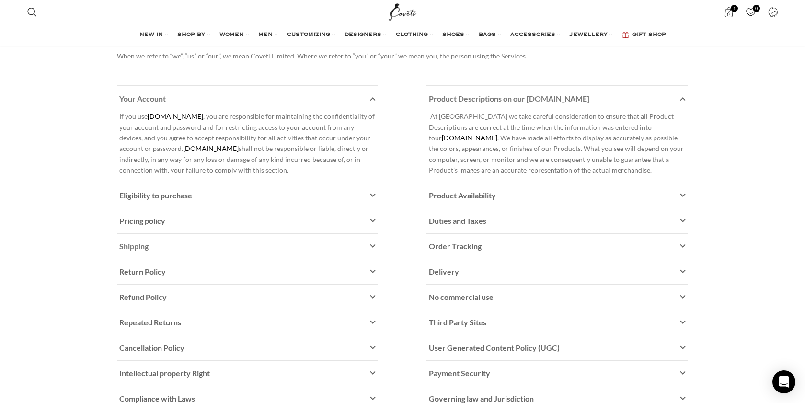
click at [366, 249] on link "Shipping" at bounding box center [247, 246] width 261 height 25
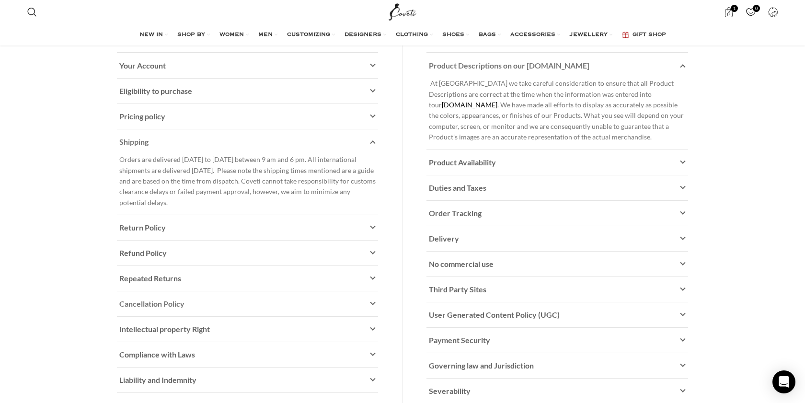
scroll to position [258, 0]
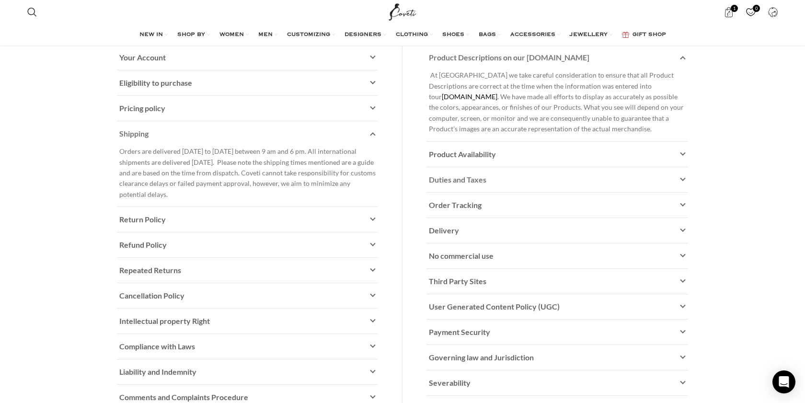
click at [451, 177] on span "Duties and Taxes" at bounding box center [458, 179] width 58 height 9
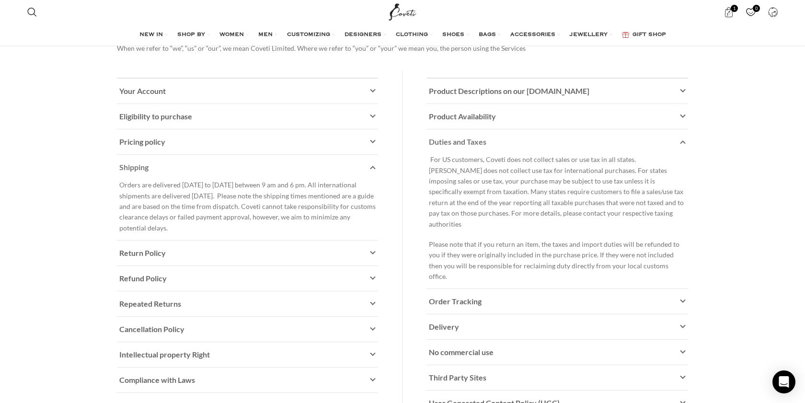
scroll to position [149, 0]
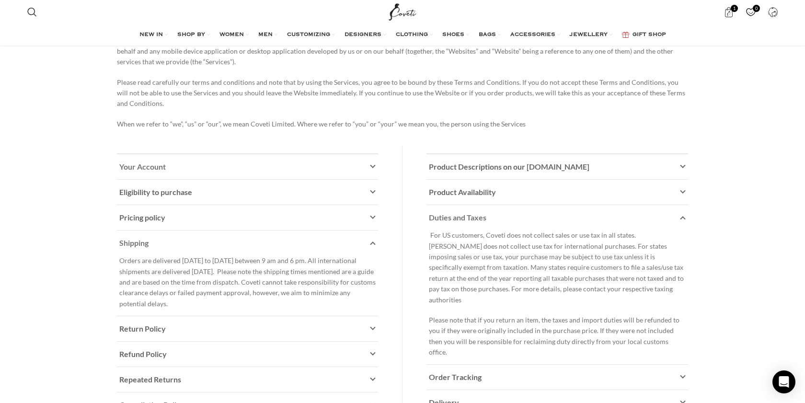
click at [369, 170] on link "Your Account" at bounding box center [247, 166] width 261 height 25
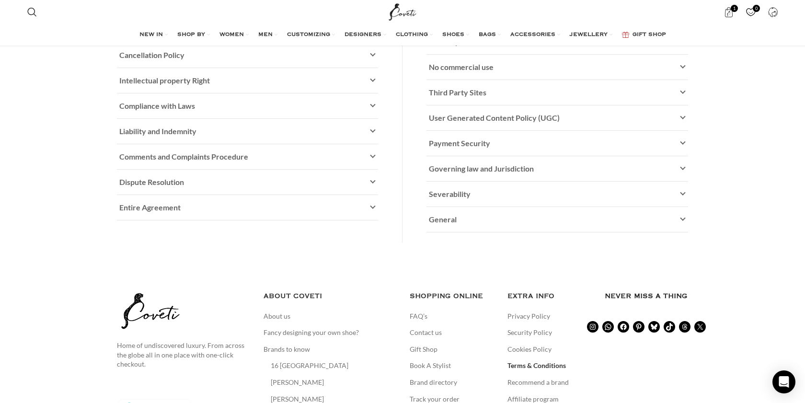
scroll to position [610, 0]
